Goal: Task Accomplishment & Management: Complete application form

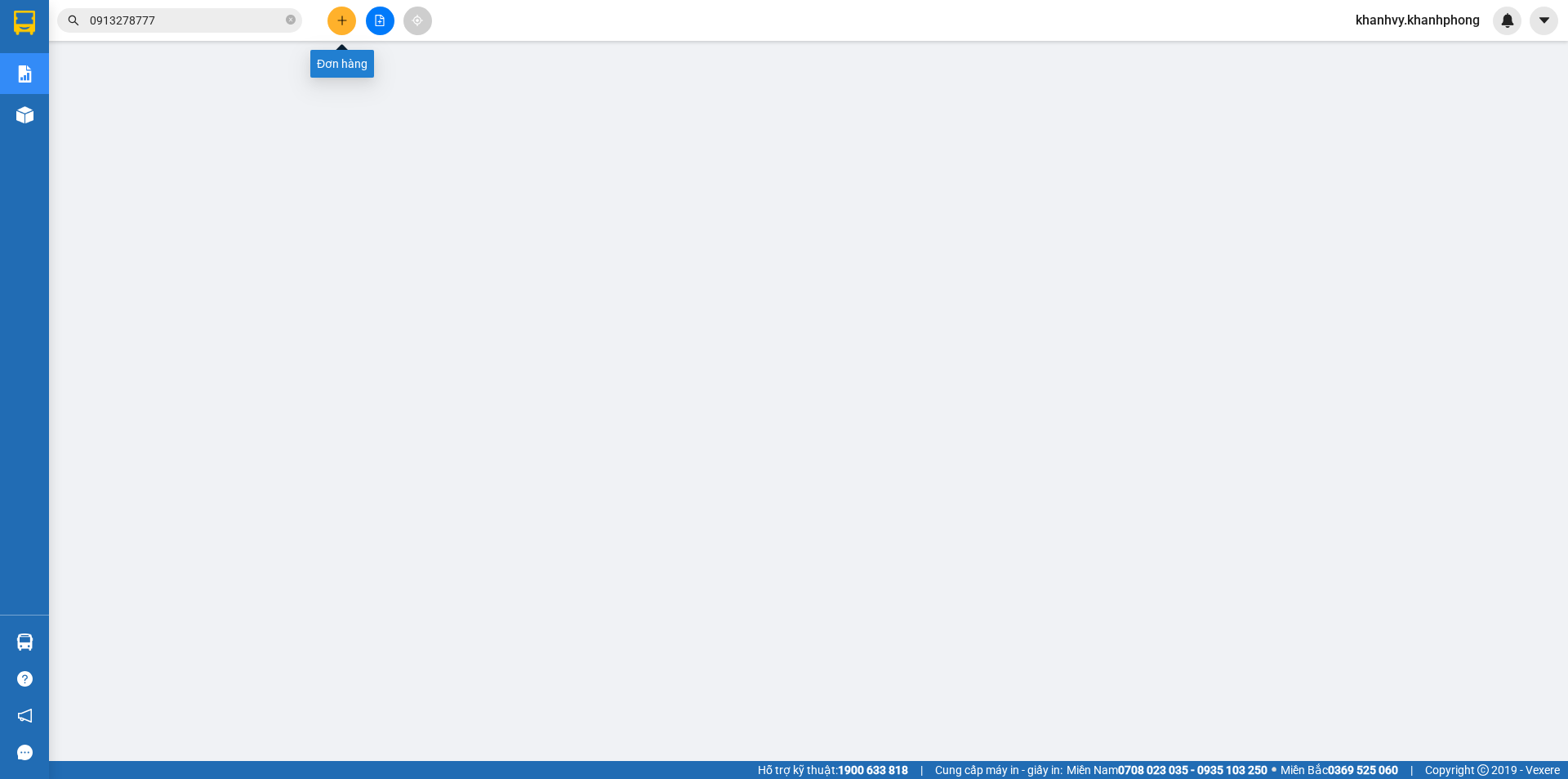
click at [344, 24] on icon "plus" at bounding box center [342, 20] width 11 height 11
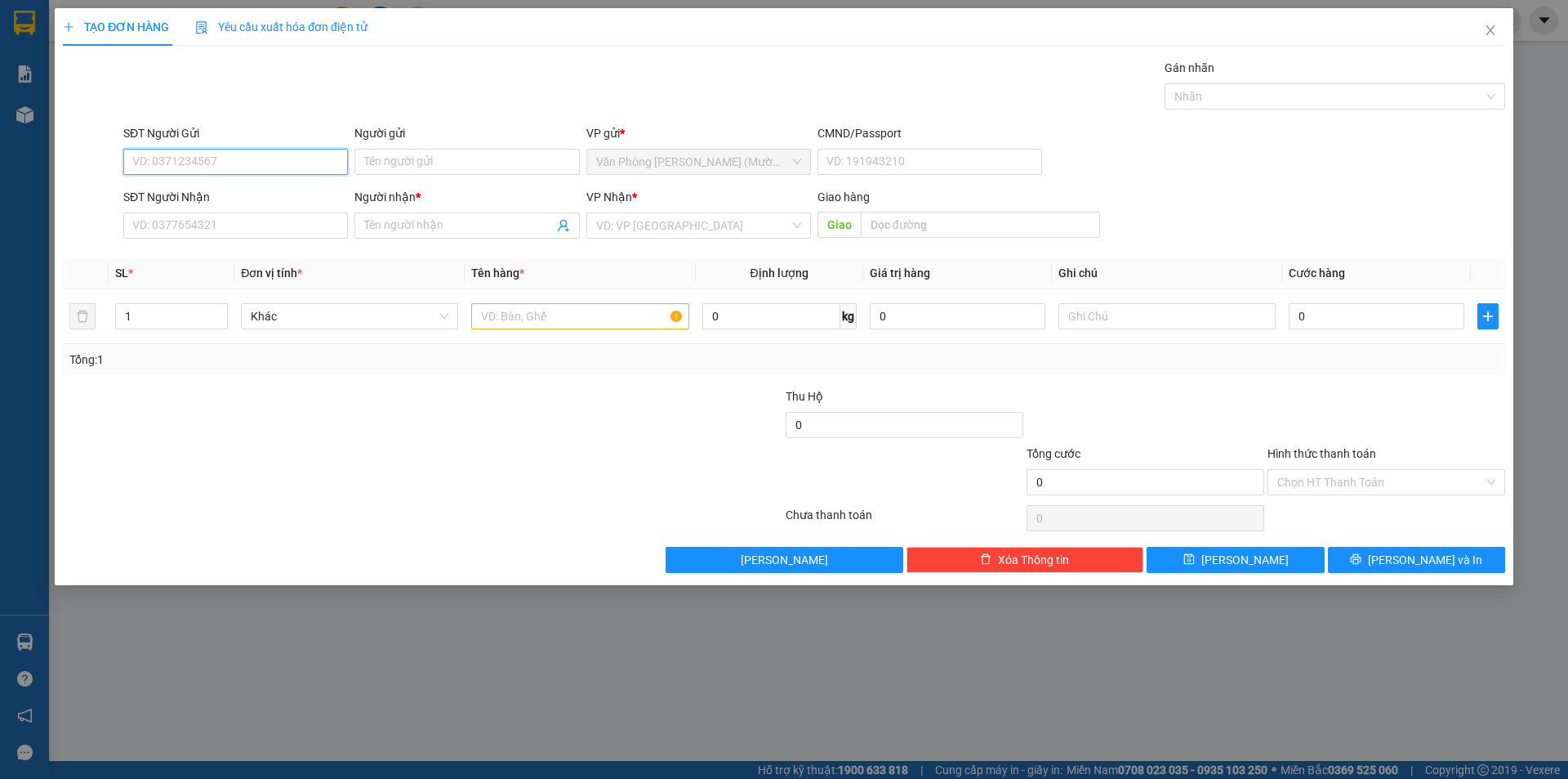
click at [289, 161] on input "SĐT Người Gửi" at bounding box center [235, 161] width 224 height 27
type input "0365799209"
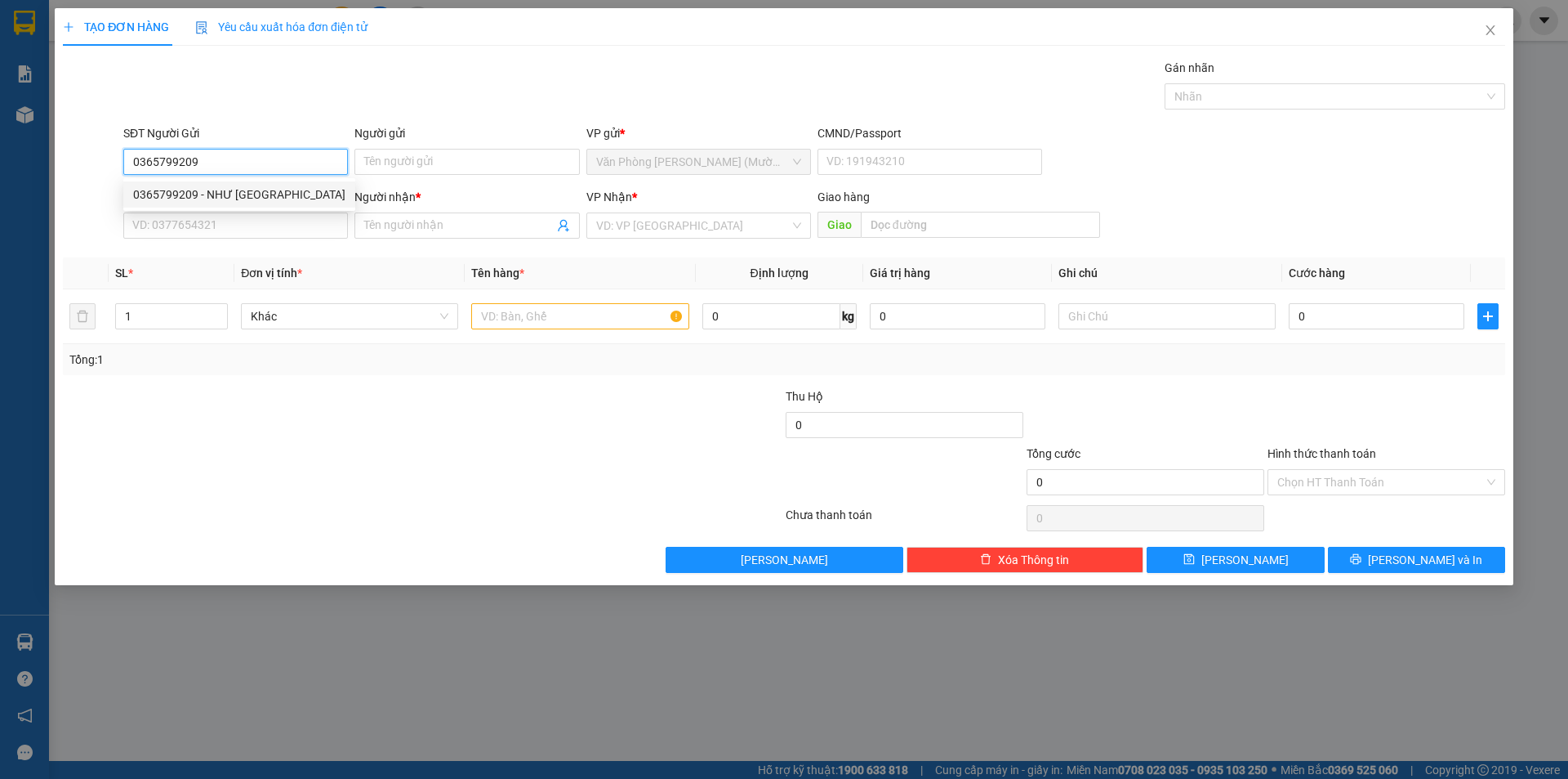
click at [268, 193] on div "0365799209 - NHƯ [GEOGRAPHIC_DATA]" at bounding box center [239, 194] width 212 height 18
type input "NHƯ Ý"
type input "0365799209"
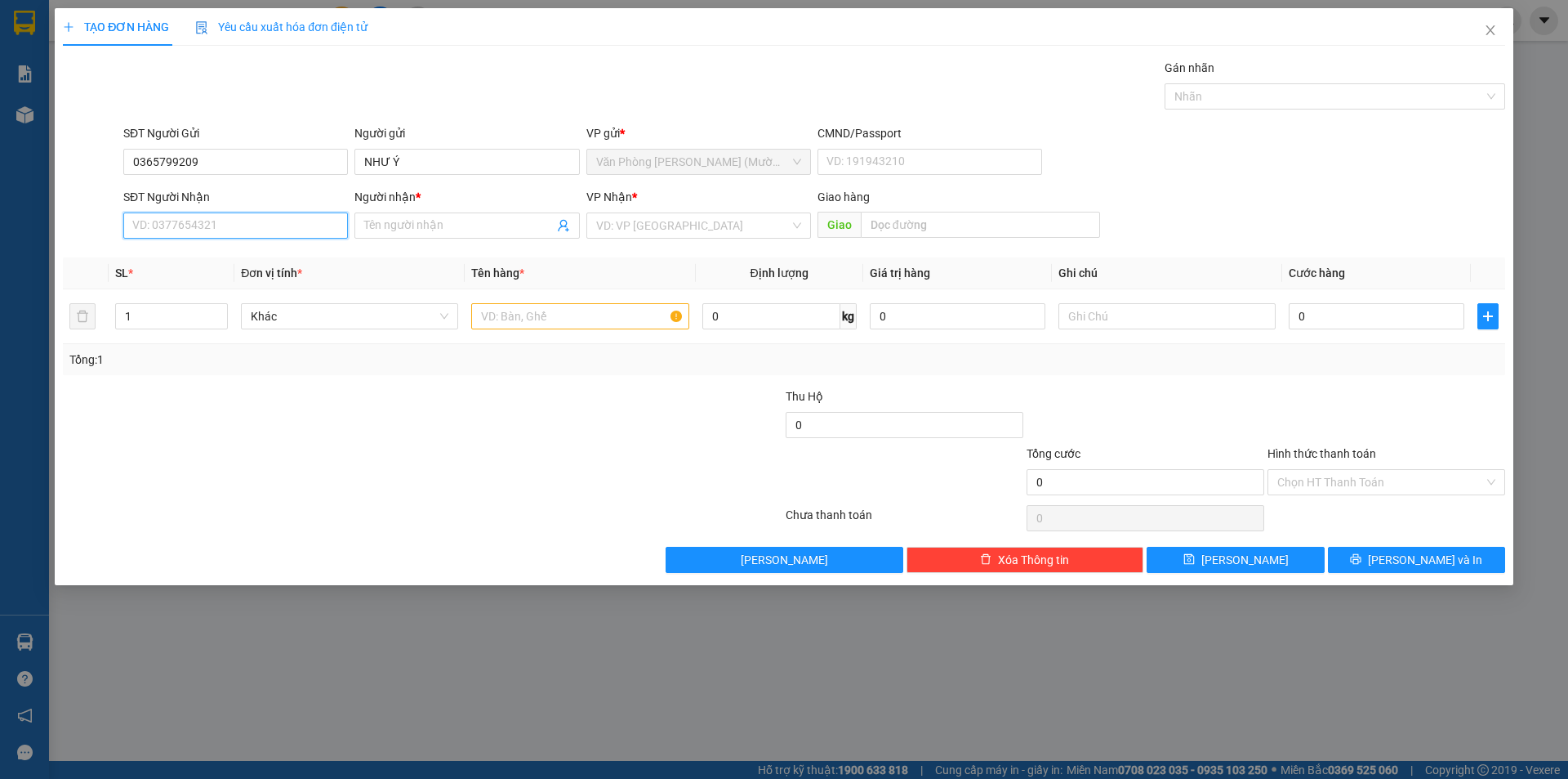
click at [312, 229] on input "SĐT Người Nhận" at bounding box center [235, 225] width 224 height 27
type input "0968956845"
click at [256, 259] on div "0968956845 - SANG" at bounding box center [235, 258] width 205 height 18
type input "SANG"
type input "0968956845"
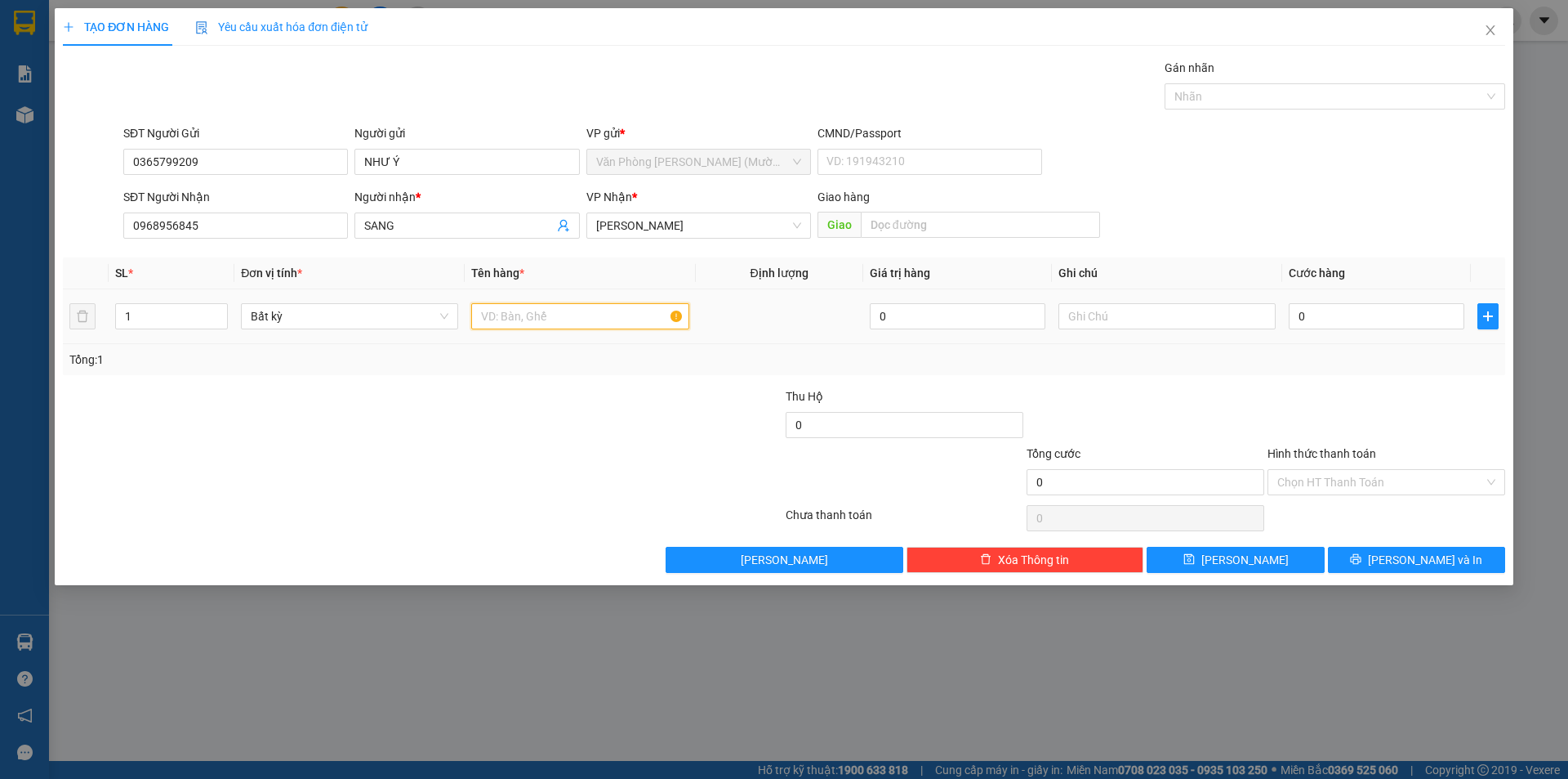
click at [587, 323] on input "text" at bounding box center [580, 316] width 217 height 27
type input "HỘP GIẤY"
drag, startPoint x: 1325, startPoint y: 308, endPoint x: 1337, endPoint y: 313, distance: 13.0
click at [1325, 309] on input "0" at bounding box center [1377, 316] width 176 height 27
type input "3"
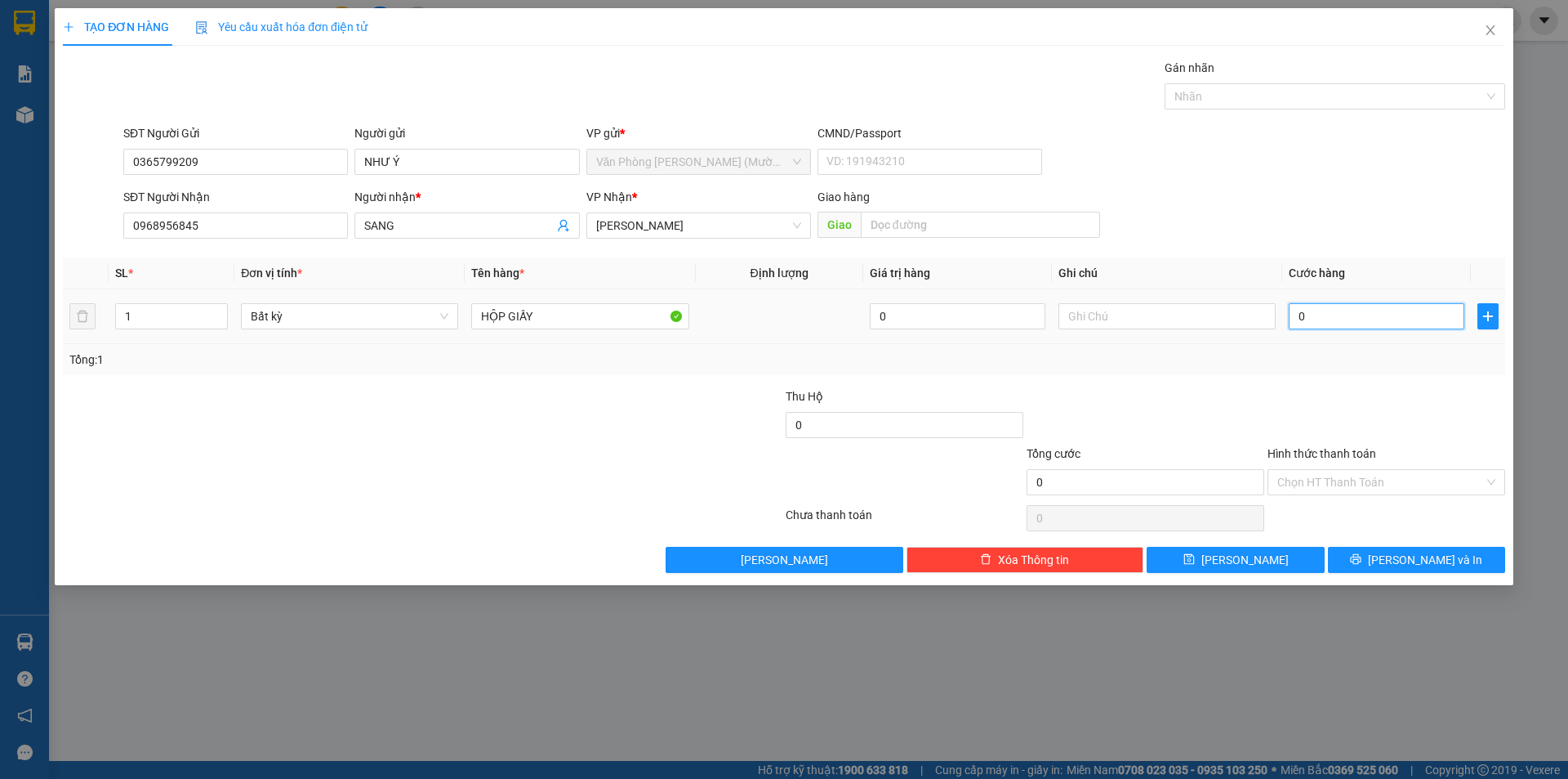
type input "3"
type input "30"
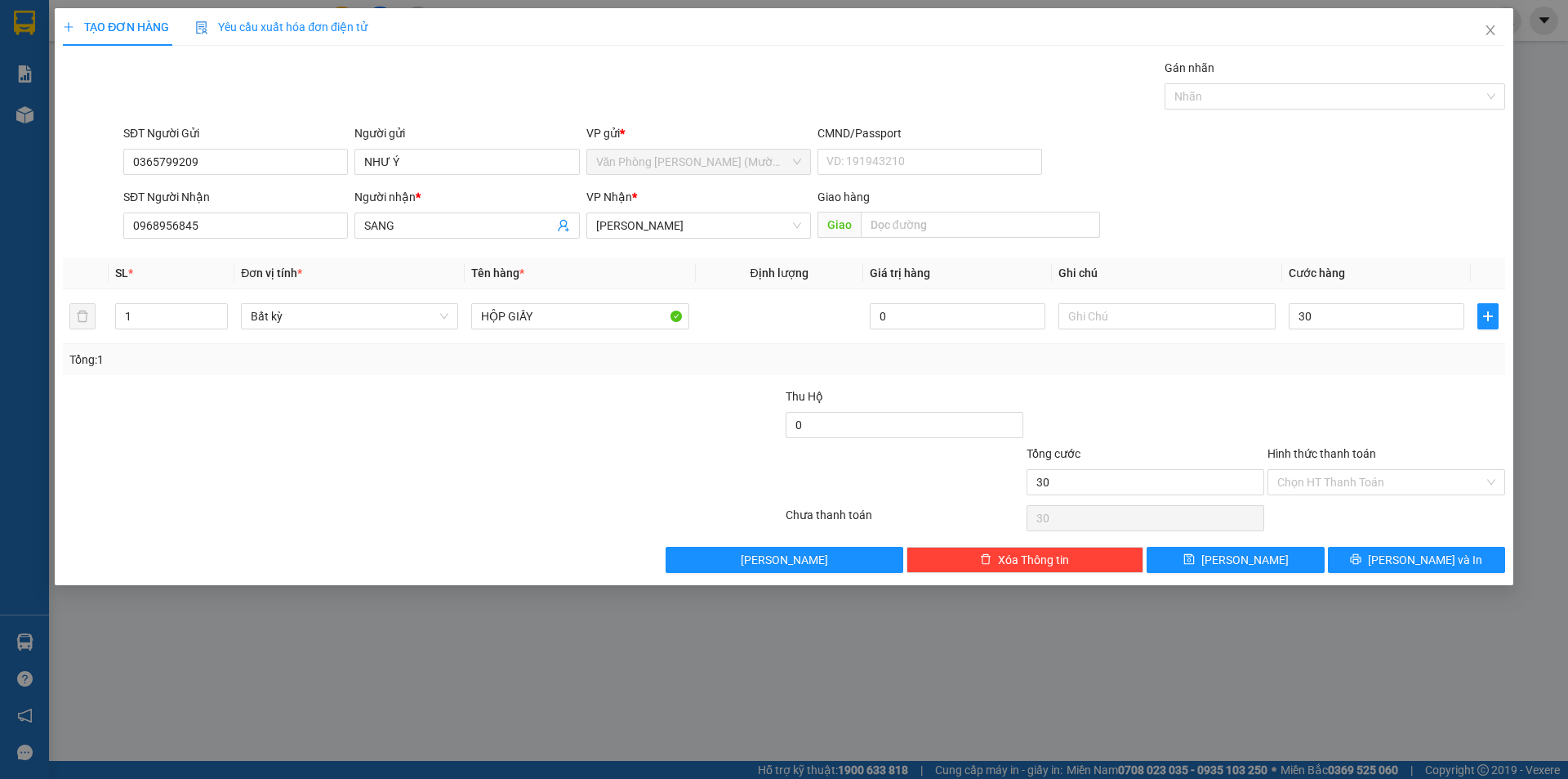
type input "30.000"
click at [1353, 382] on div "Transit Pickup Surcharge Ids Transit Deliver Surcharge Ids Transit Deliver Surc…" at bounding box center [784, 315] width 1443 height 514
click at [1379, 477] on input "Hình thức thanh toán" at bounding box center [1381, 482] width 207 height 25
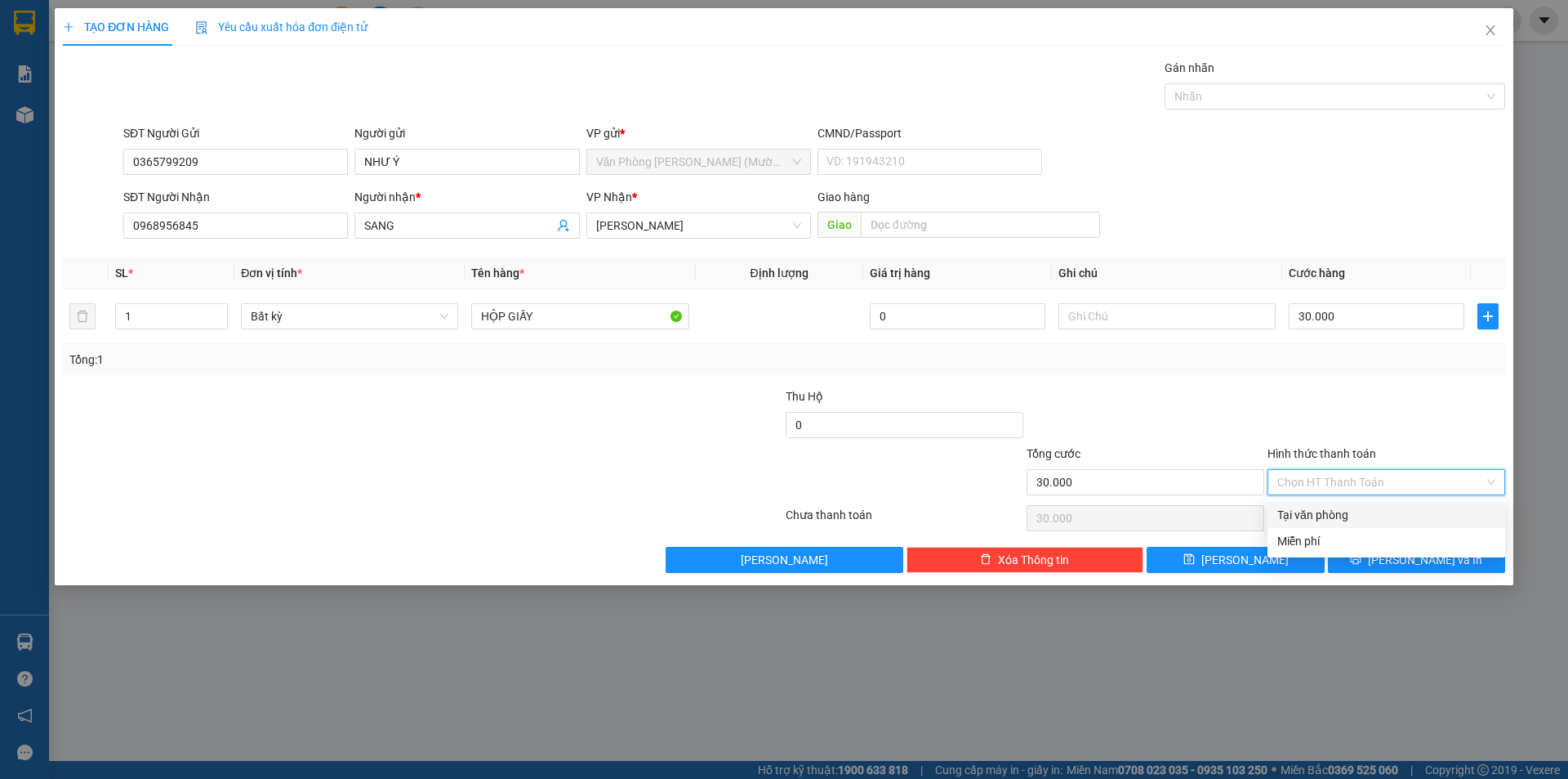
click at [1372, 508] on div "Tại văn phòng" at bounding box center [1387, 515] width 218 height 18
type input "0"
click at [1377, 406] on div at bounding box center [1386, 416] width 241 height 57
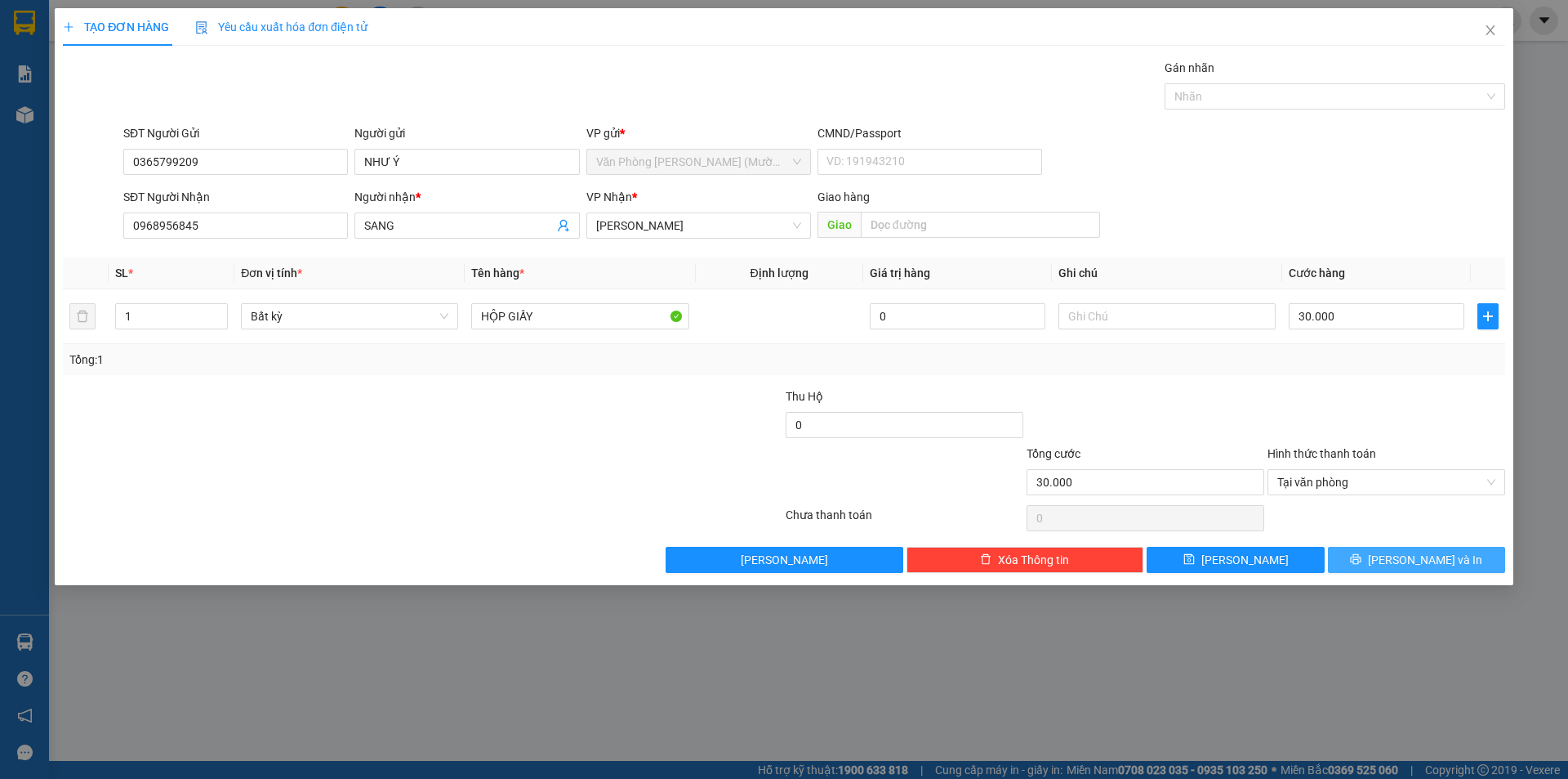
click at [1388, 569] on button "[PERSON_NAME] và In" at bounding box center [1417, 560] width 178 height 27
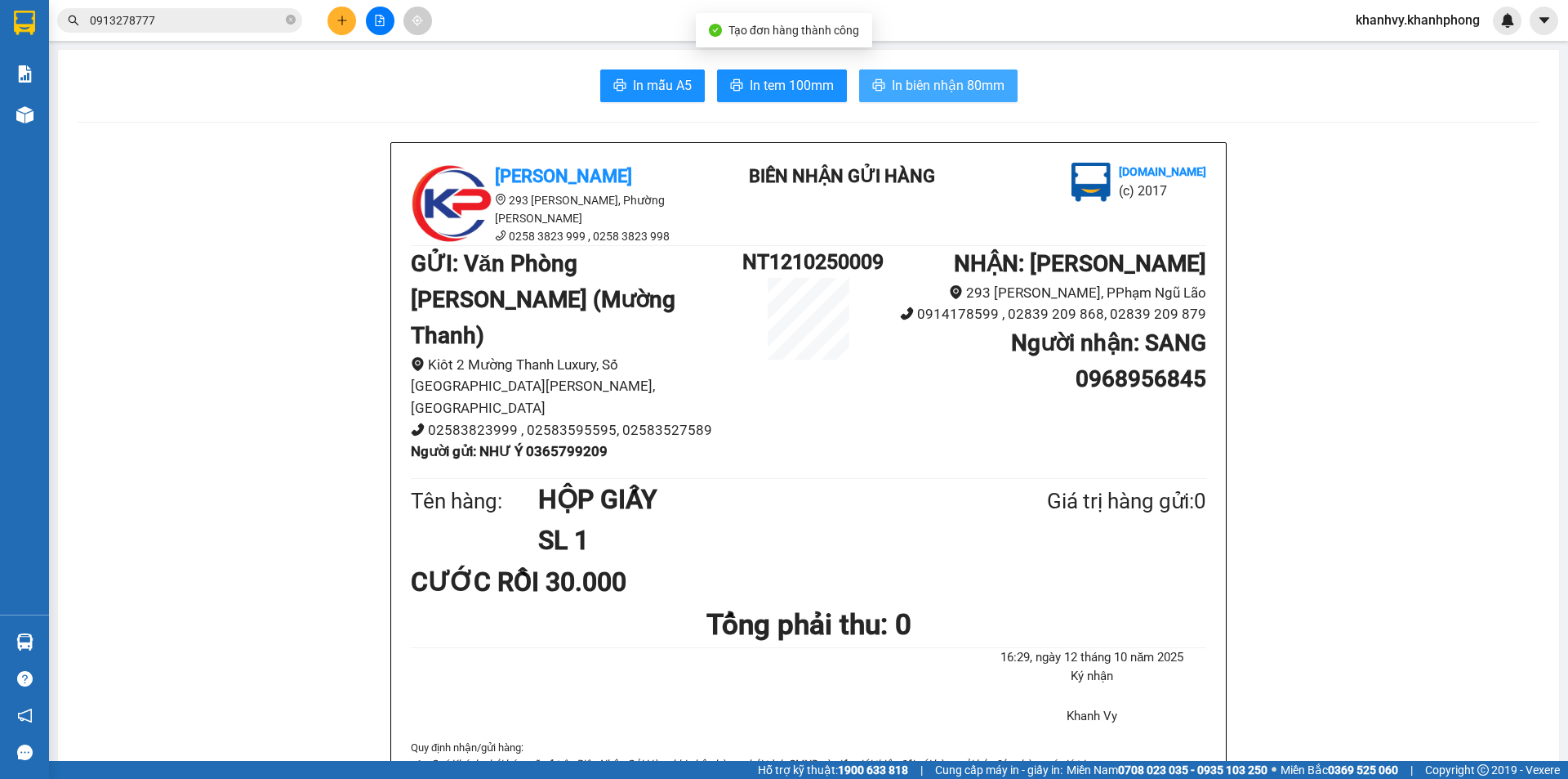
click at [995, 75] on span "In biên nhận 80mm" at bounding box center [948, 85] width 113 height 20
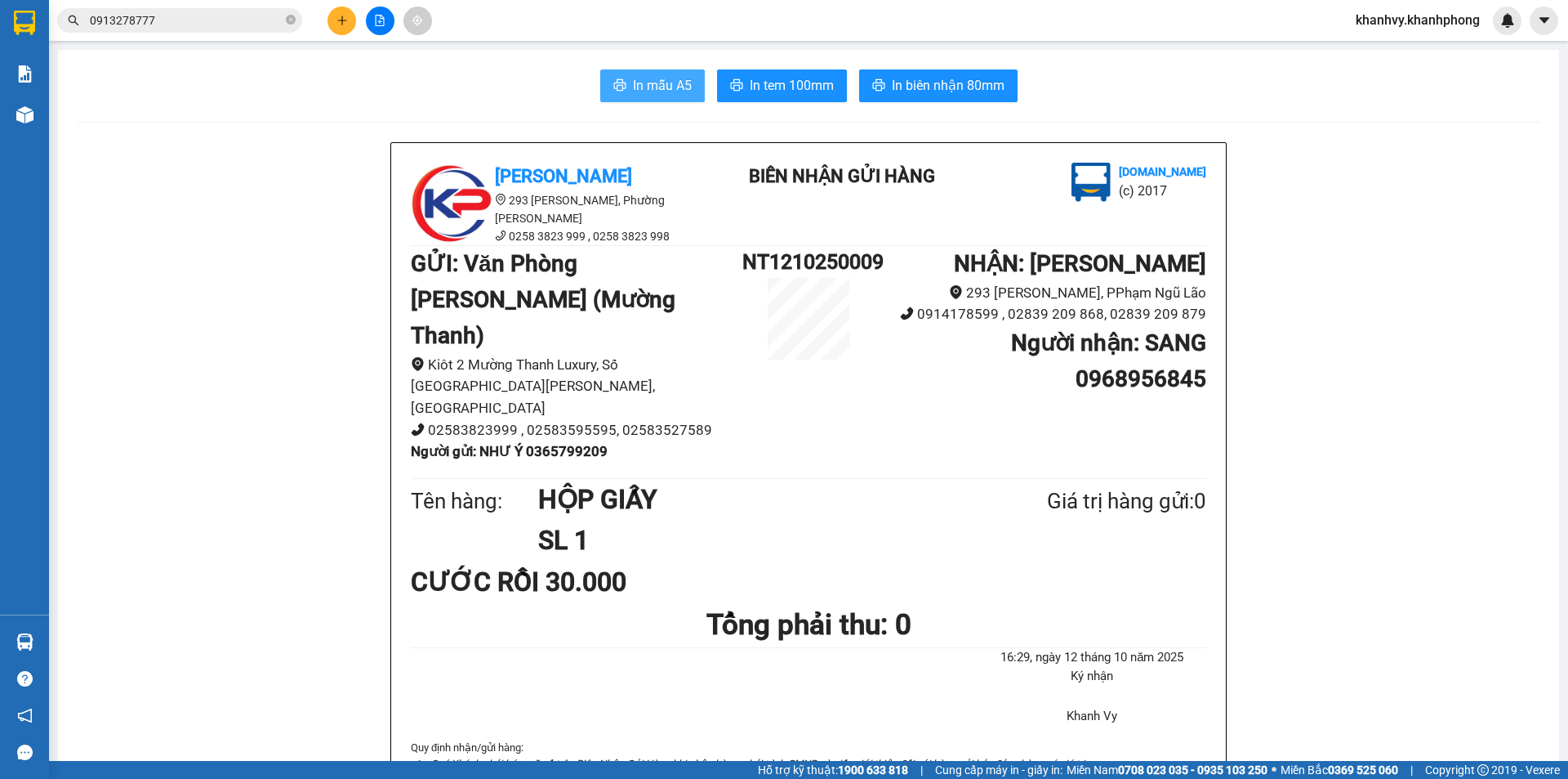
click at [655, 73] on button "In mẫu A5" at bounding box center [653, 86] width 104 height 33
